Goal: Information Seeking & Learning: Learn about a topic

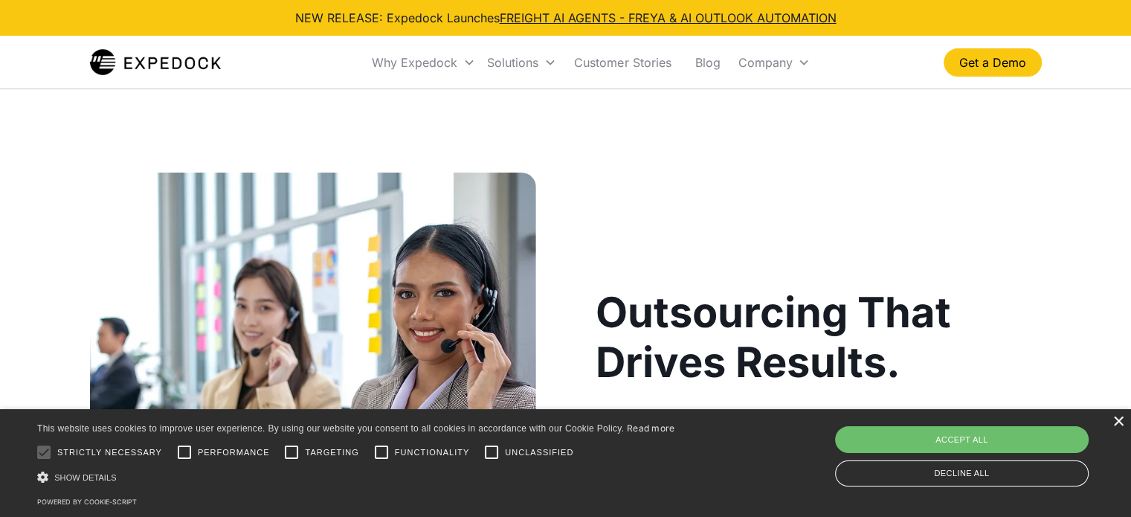
click at [1119, 428] on div "×" at bounding box center [1118, 422] width 11 height 11
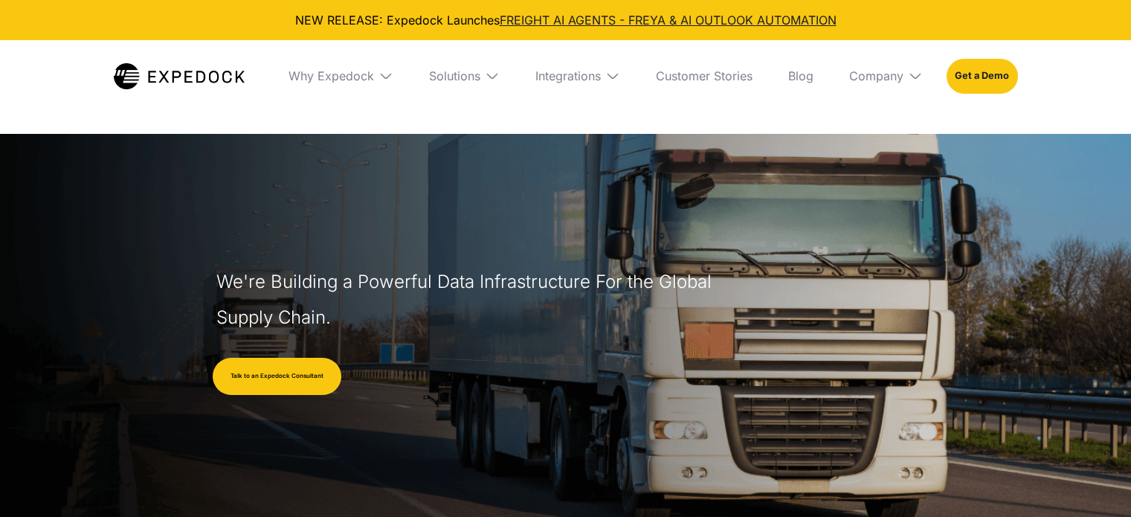
select select
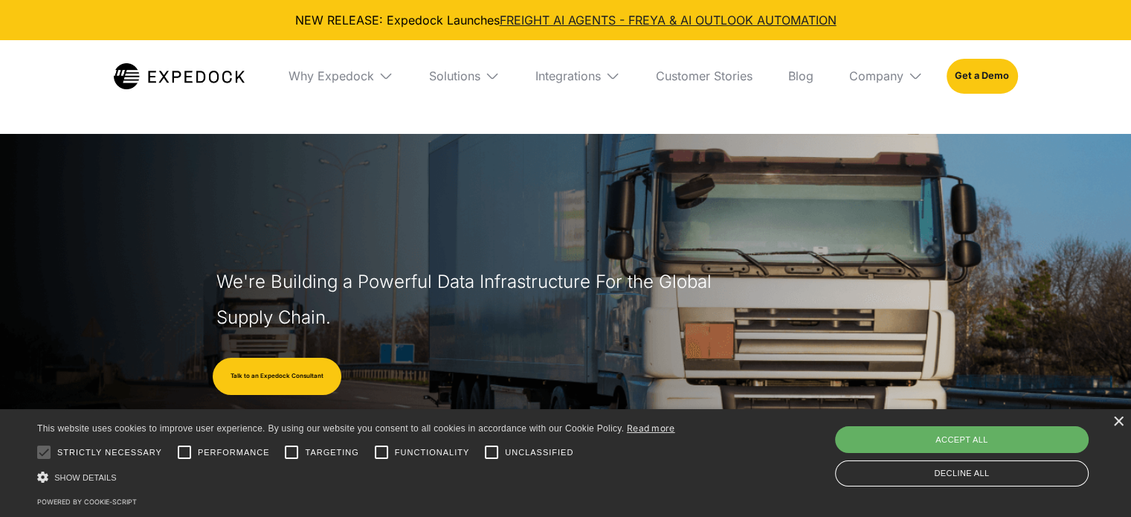
click at [1015, 438] on div "Accept all" at bounding box center [962, 439] width 254 height 27
checkbox input "true"
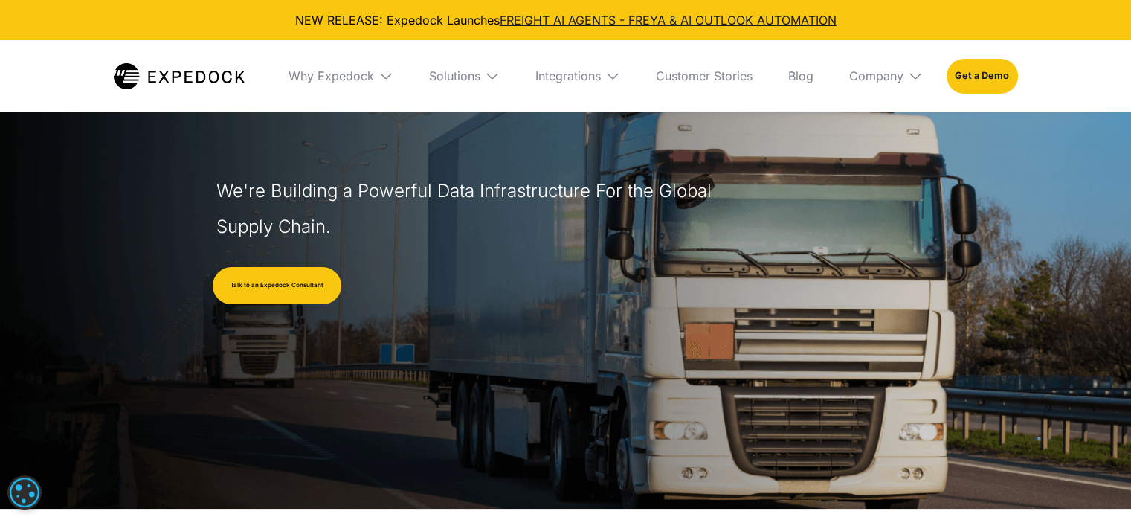
scroll to position [74, 0]
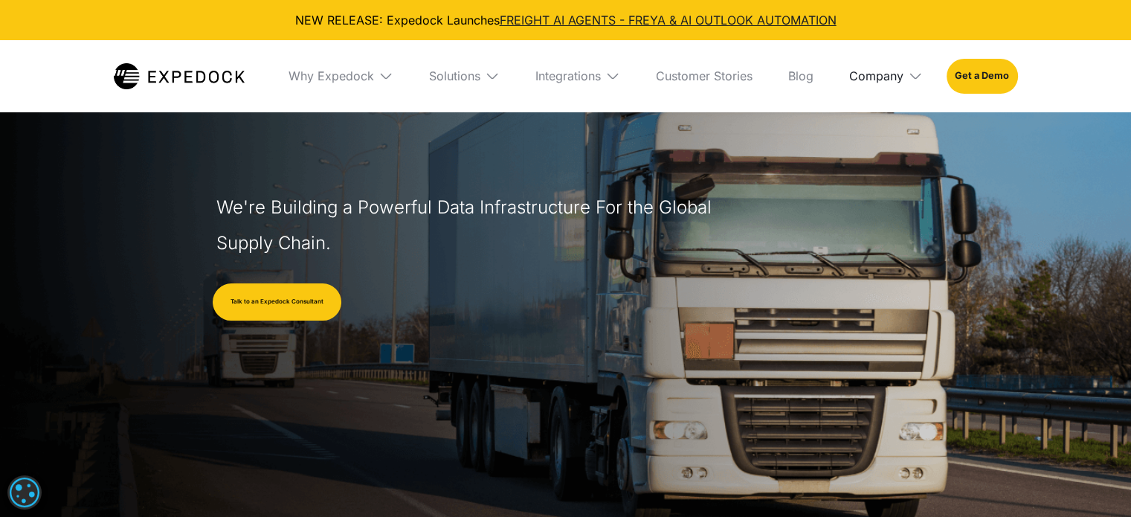
click at [873, 71] on div "Company" at bounding box center [877, 75] width 54 height 15
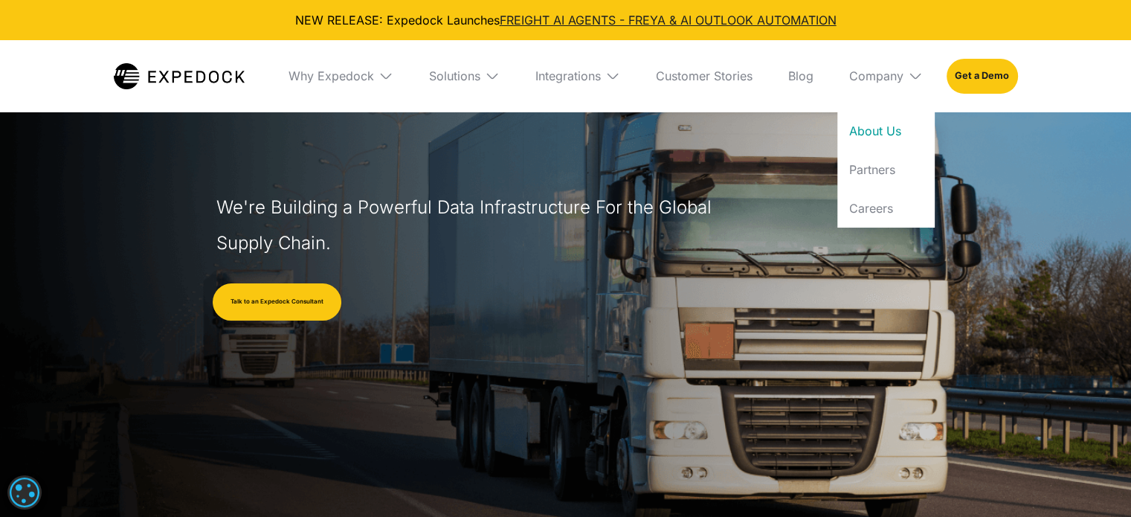
click at [897, 129] on link "About Us" at bounding box center [886, 131] width 97 height 39
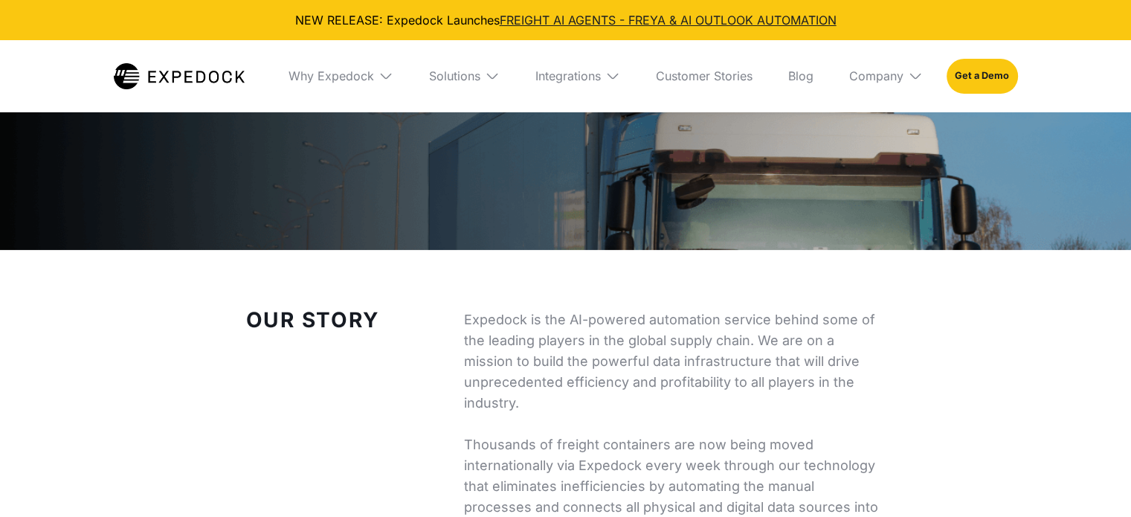
select select
